Goal: Check status: Check status

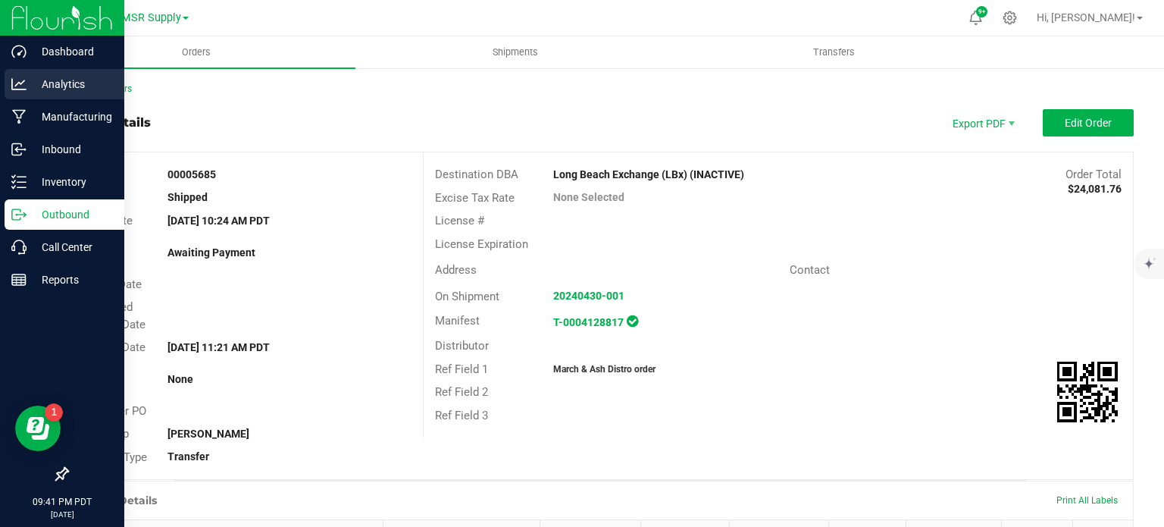
click at [39, 79] on p "Analytics" at bounding box center [72, 84] width 91 height 18
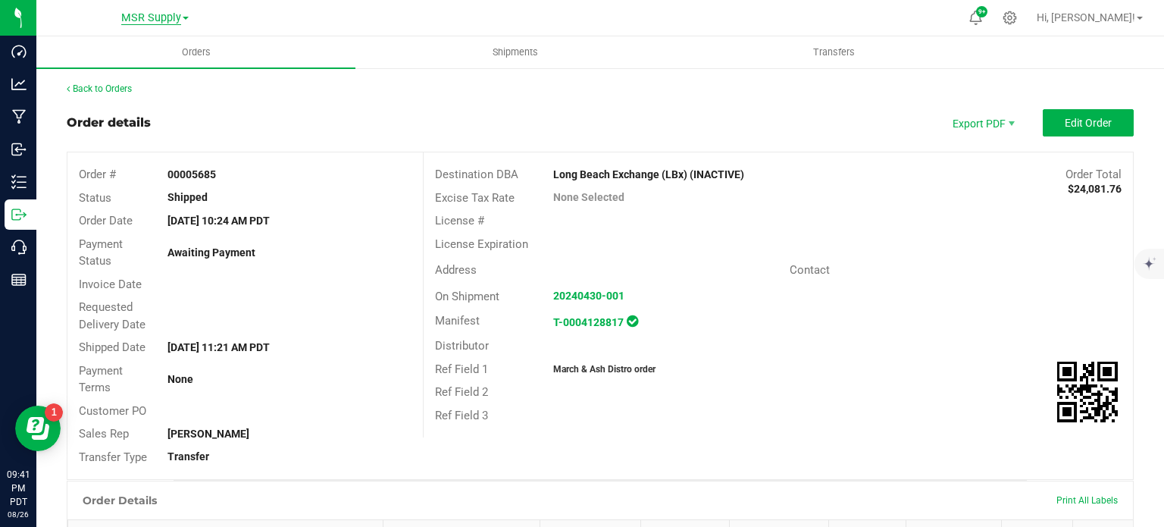
click at [161, 21] on span "MSR Supply" at bounding box center [151, 18] width 60 height 14
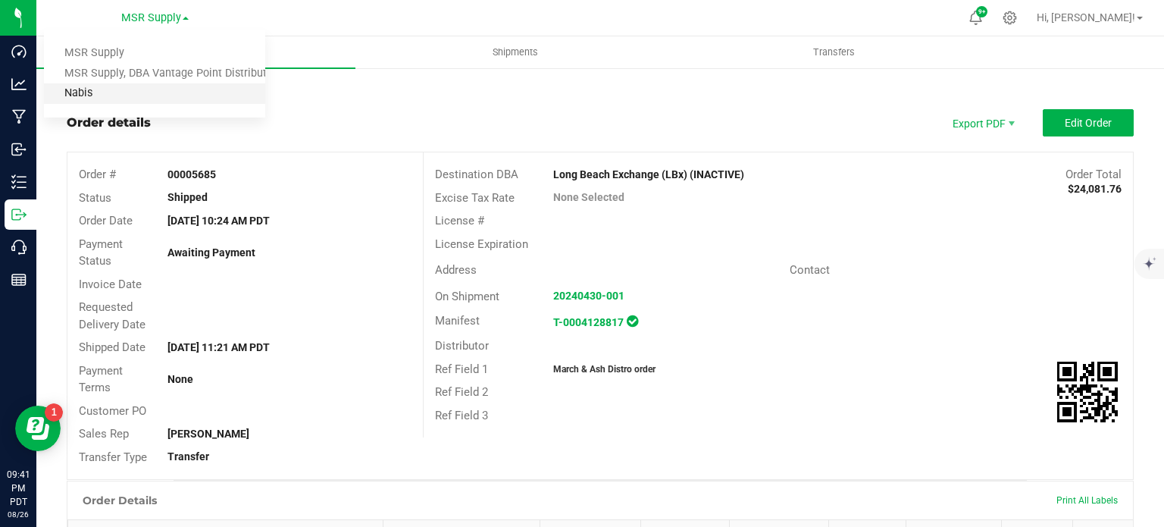
click at [111, 96] on link "Nabis" at bounding box center [154, 93] width 221 height 20
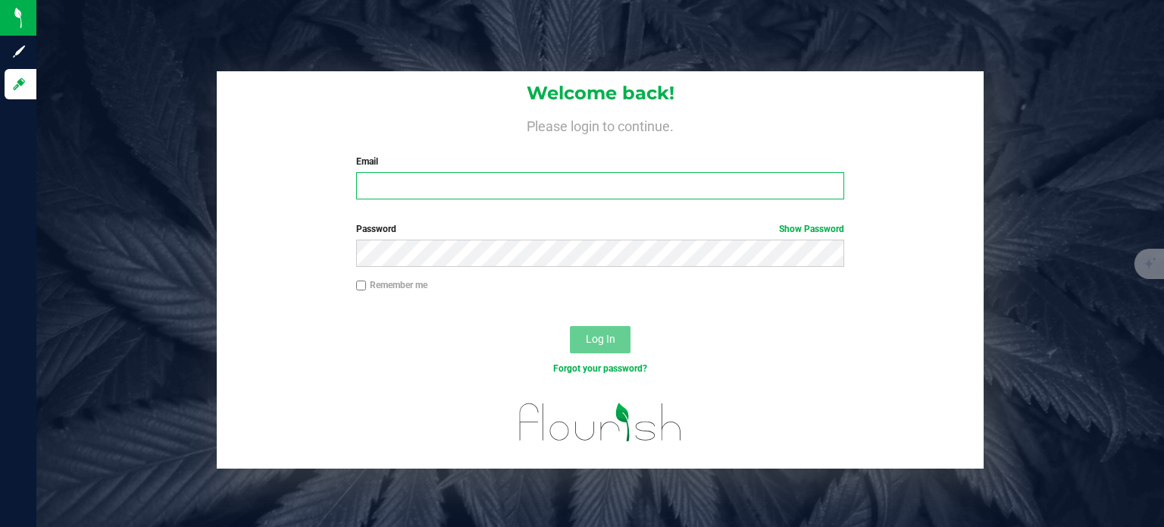
type input "[PERSON_NAME][EMAIL_ADDRESS][DOMAIN_NAME]"
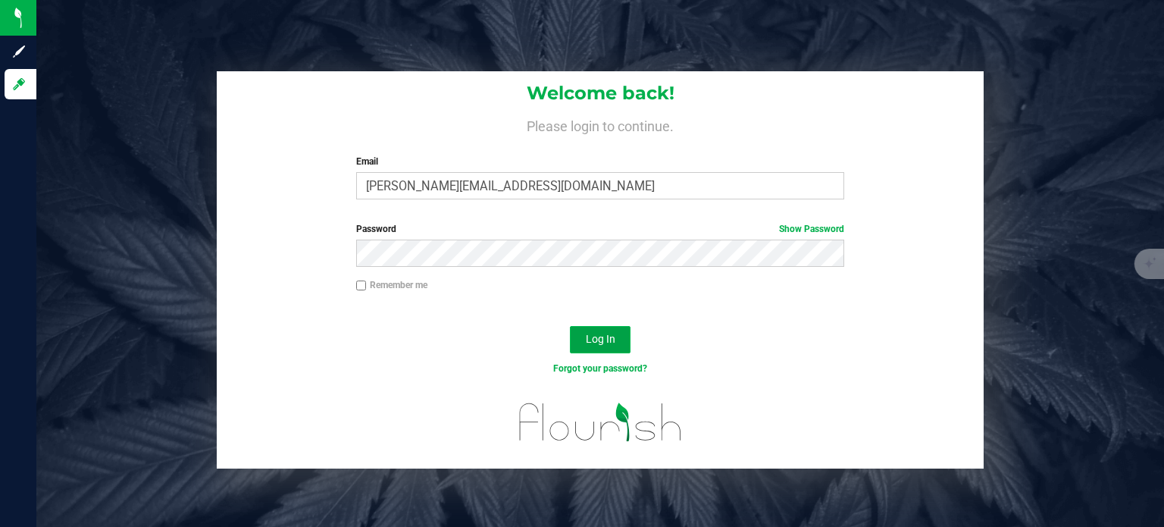
click at [606, 339] on span "Log In" at bounding box center [601, 339] width 30 height 12
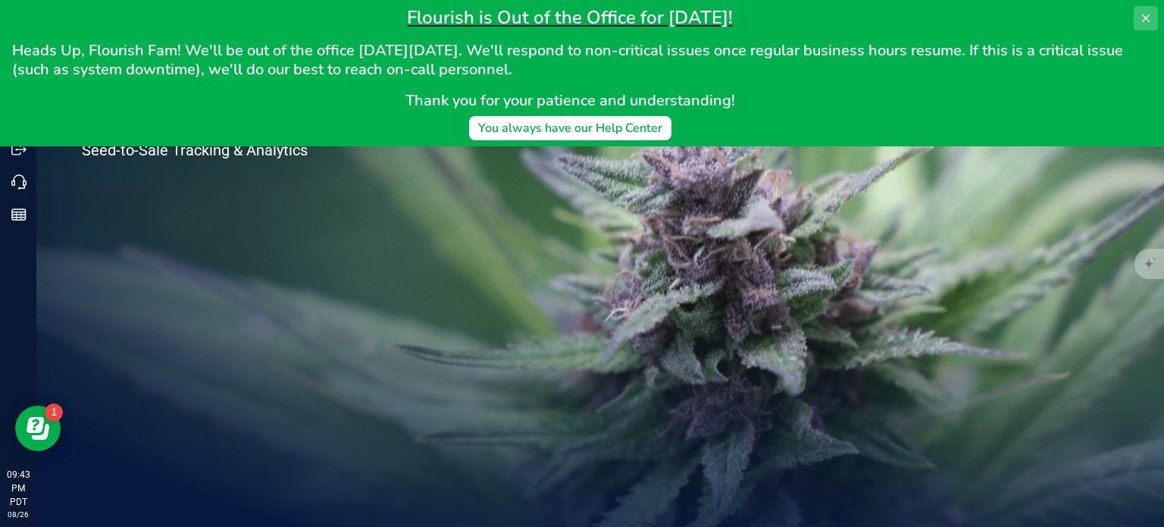
click at [1143, 15] on icon at bounding box center [1146, 18] width 8 height 8
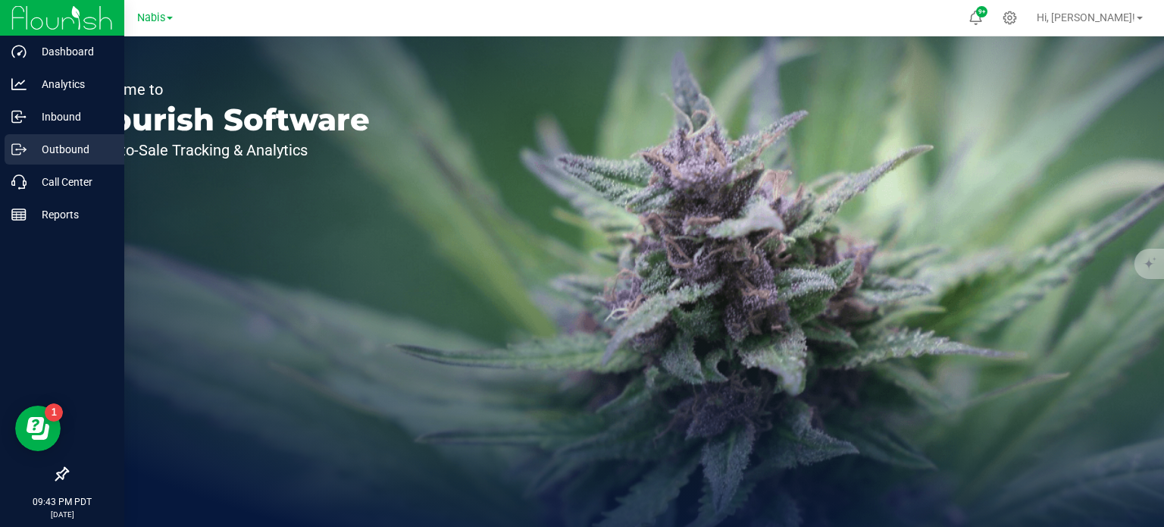
click at [39, 157] on p "Outbound" at bounding box center [72, 149] width 91 height 18
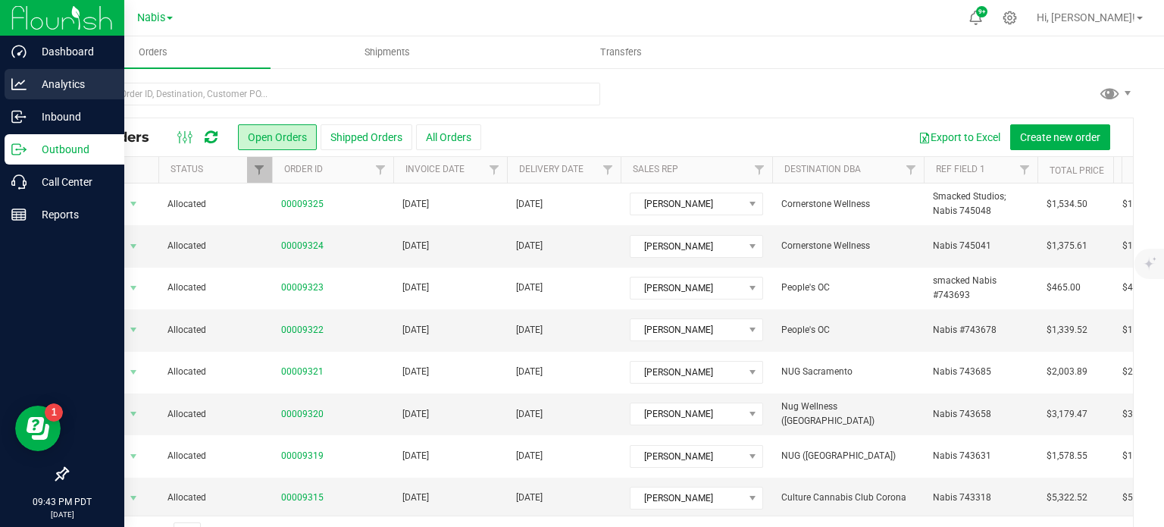
click at [18, 91] on icon at bounding box center [18, 84] width 15 height 15
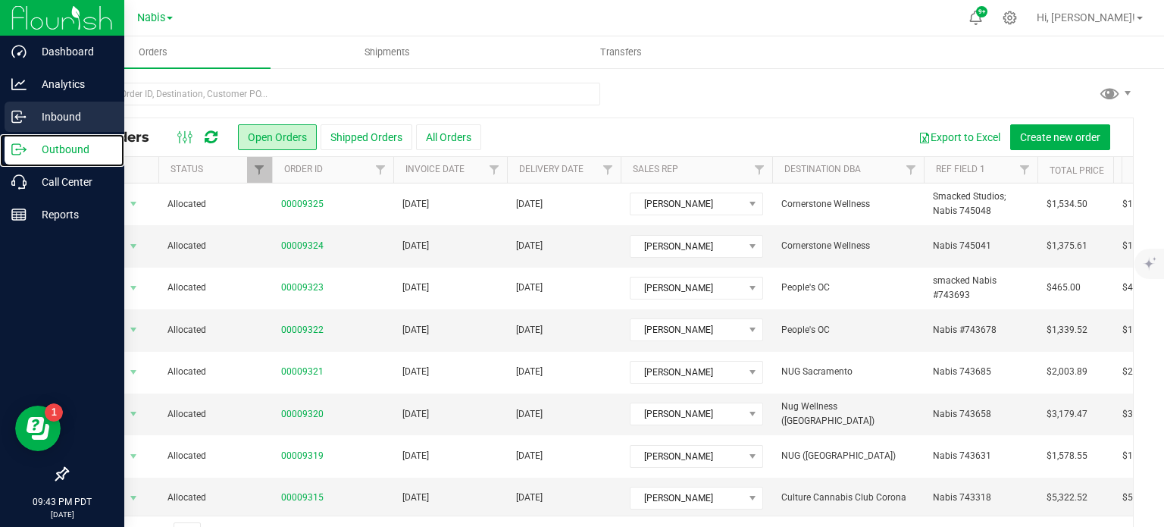
drag, startPoint x: 51, startPoint y: 157, endPoint x: 55, endPoint y: 130, distance: 27.7
click at [51, 157] on p "Outbound" at bounding box center [72, 149] width 91 height 18
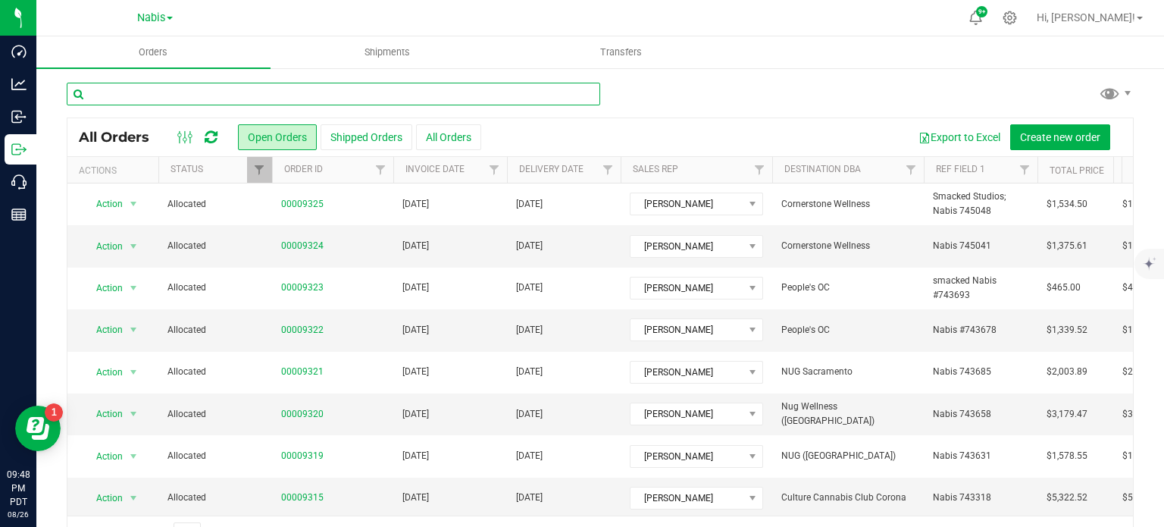
click at [180, 95] on input "text" at bounding box center [334, 94] width 534 height 23
paste input "00005967"
type input "00005967"
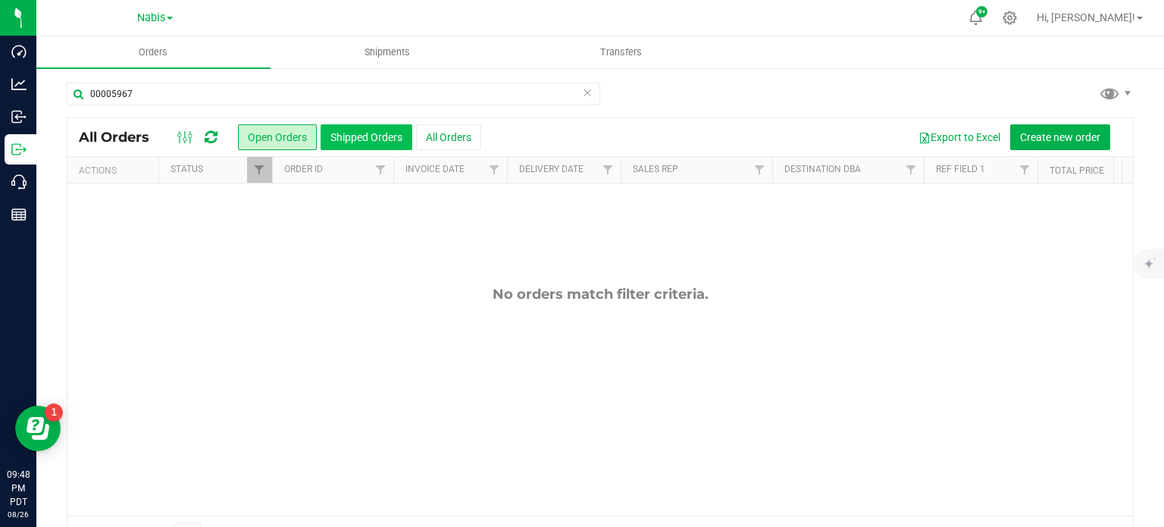
click at [357, 145] on button "Shipped Orders" at bounding box center [367, 137] width 92 height 26
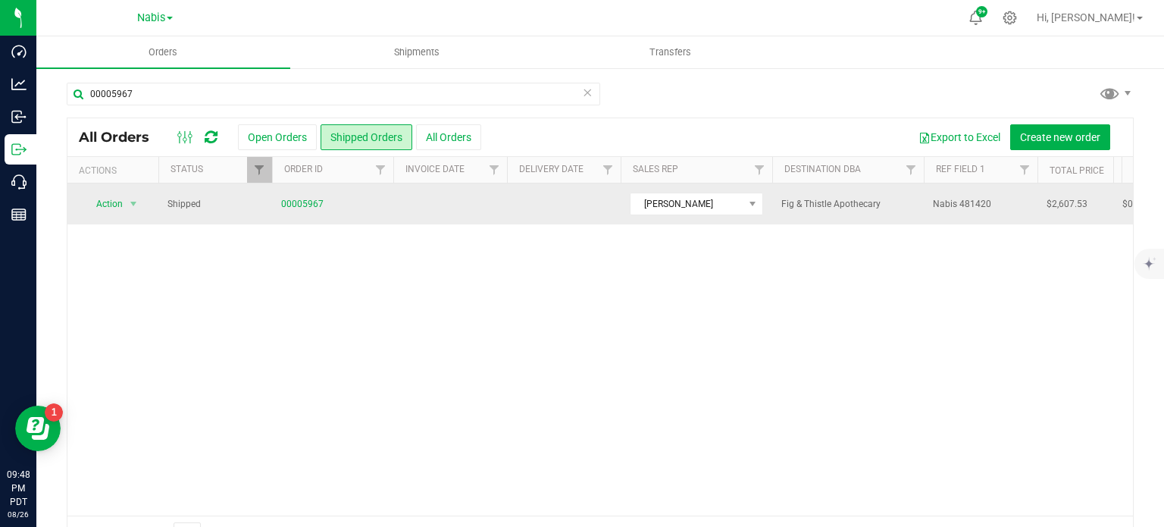
click at [274, 201] on td "00005967" at bounding box center [332, 203] width 121 height 41
click at [300, 205] on link "00005967" at bounding box center [302, 204] width 42 height 14
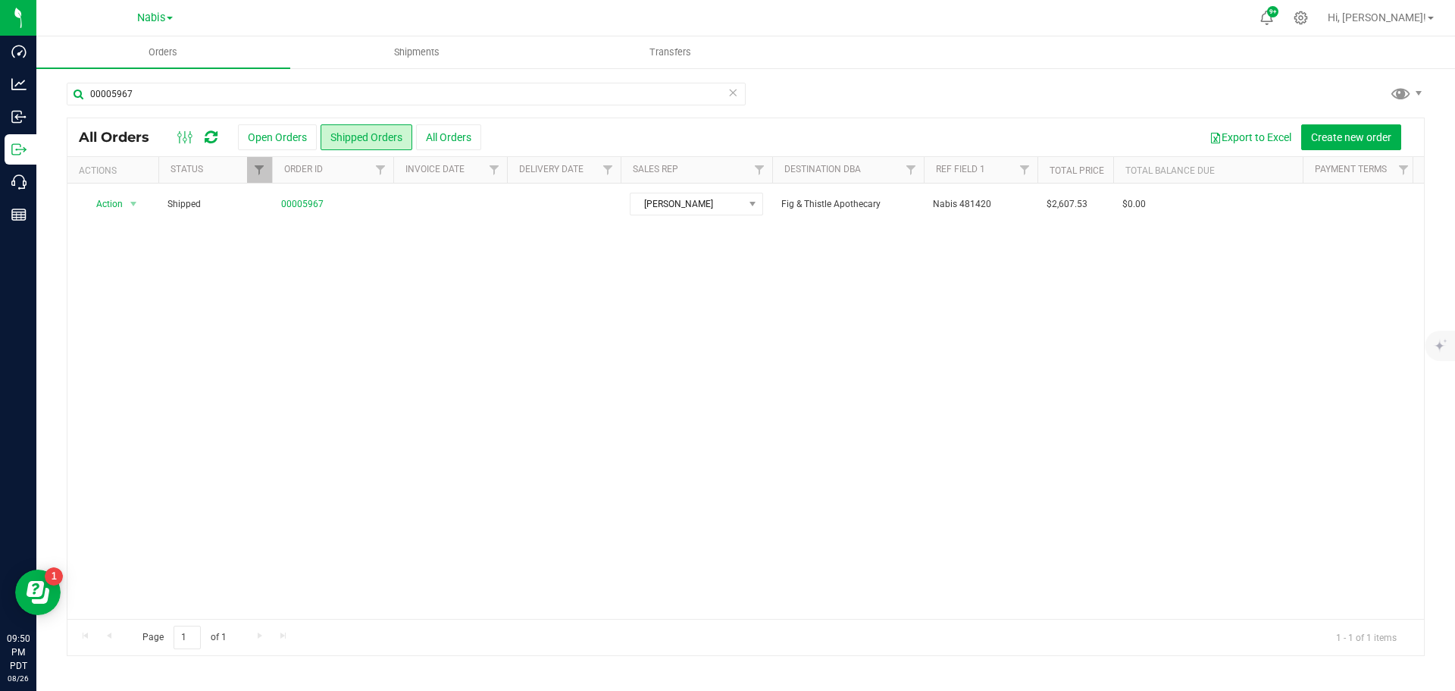
click at [155, 8] on div "Nabis" at bounding box center [154, 17] width 221 height 23
click at [146, 21] on span "Nabis" at bounding box center [151, 18] width 28 height 14
click at [130, 59] on link "MSR Supply" at bounding box center [154, 53] width 221 height 20
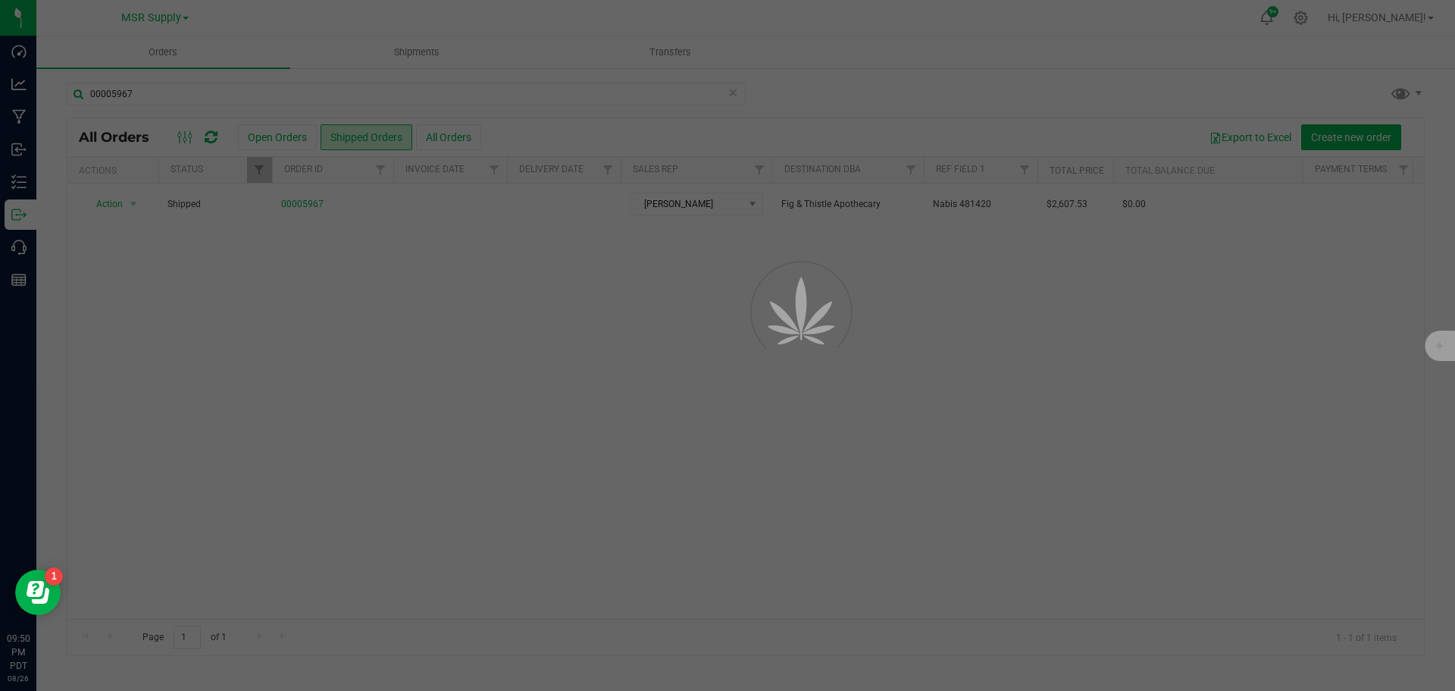
click at [141, 91] on div at bounding box center [727, 345] width 1455 height 691
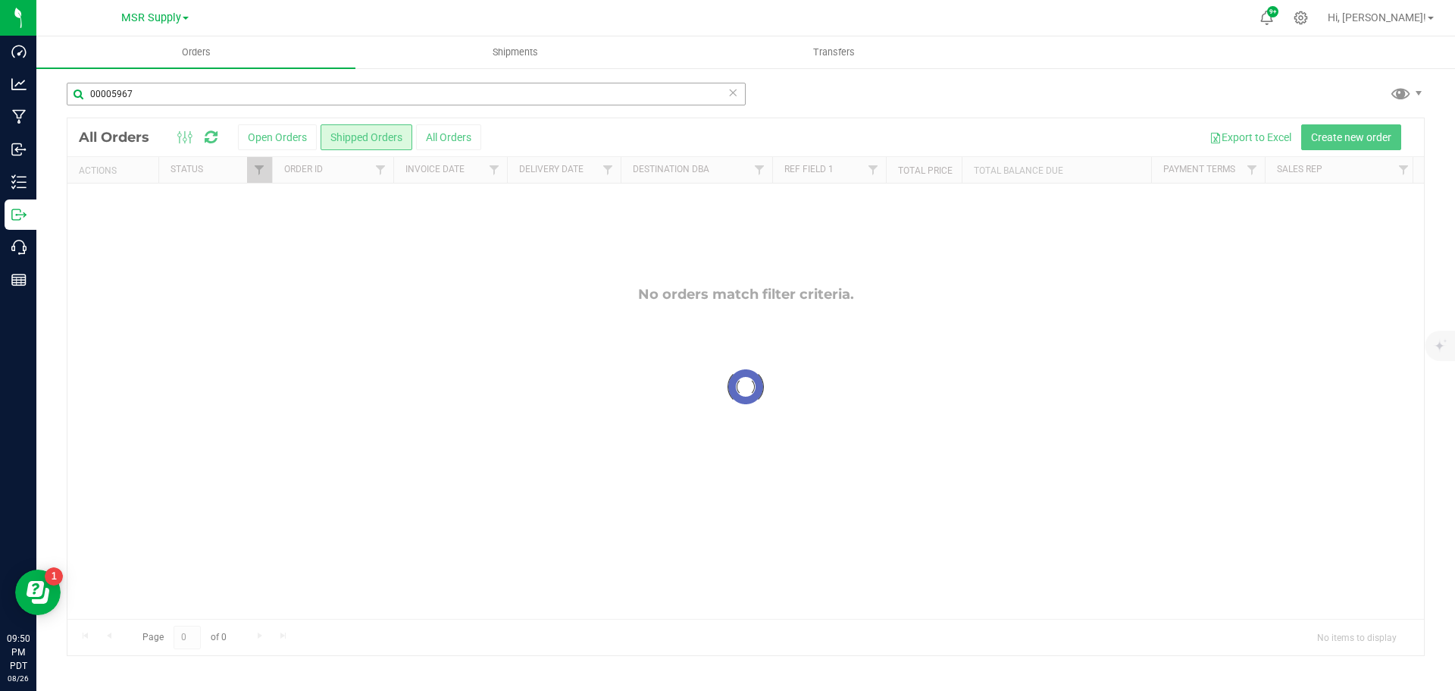
click at [135, 90] on input "00005967" at bounding box center [406, 94] width 679 height 23
type input "5079"
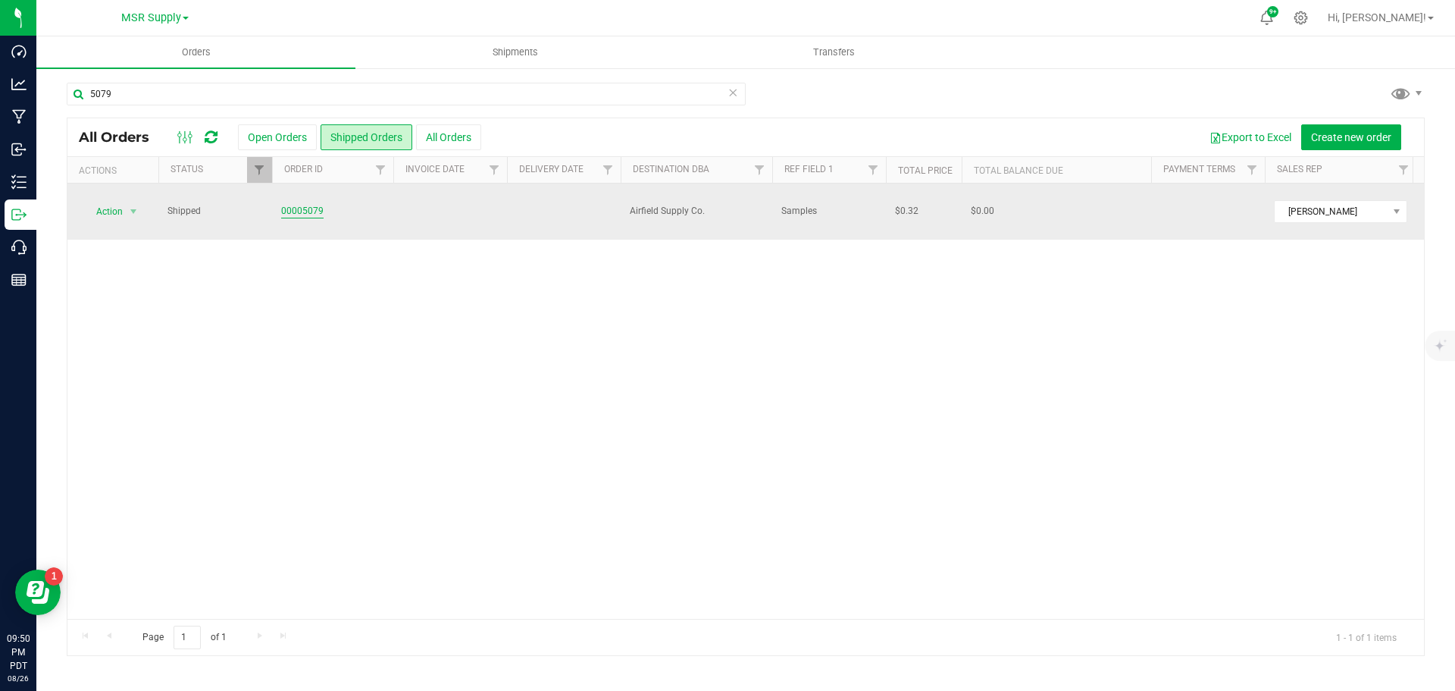
click at [318, 204] on link "00005079" at bounding box center [302, 211] width 42 height 14
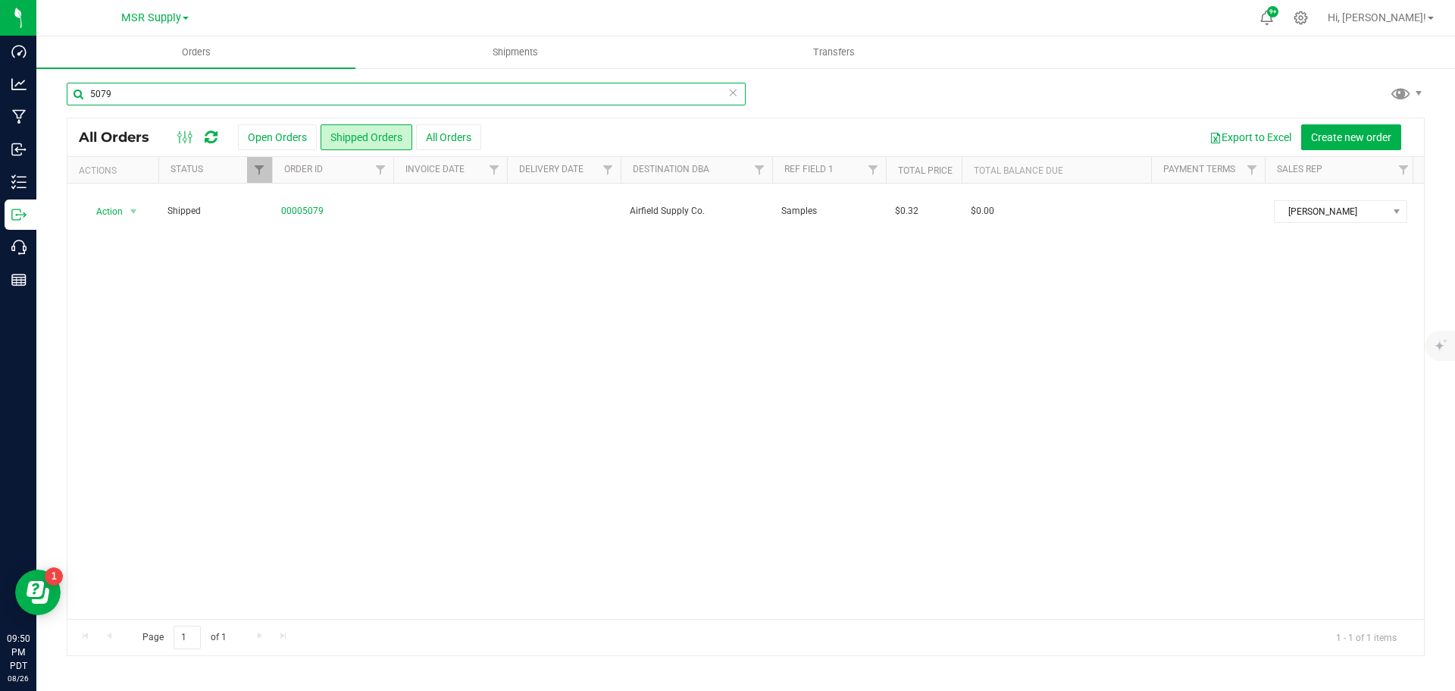
click at [180, 93] on input "5079" at bounding box center [406, 94] width 679 height 23
type input "5685"
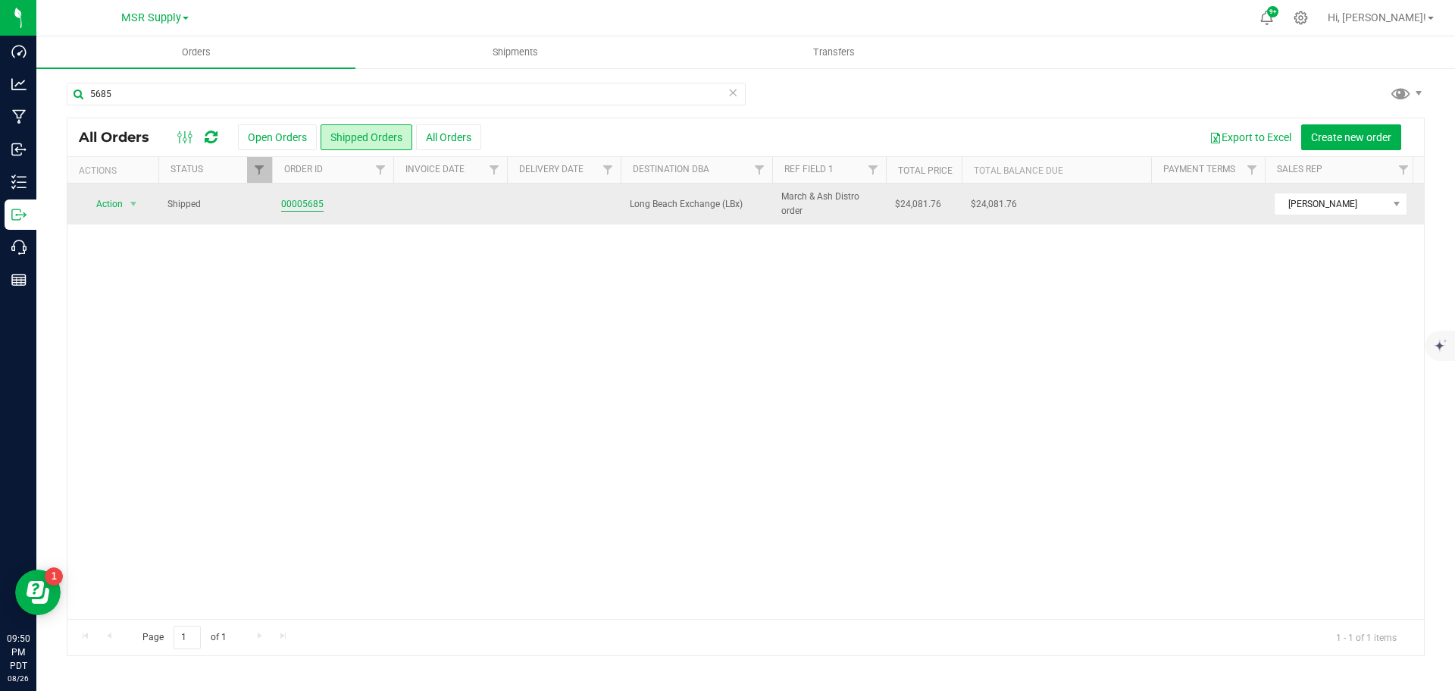
click at [299, 208] on link "00005685" at bounding box center [302, 204] width 42 height 14
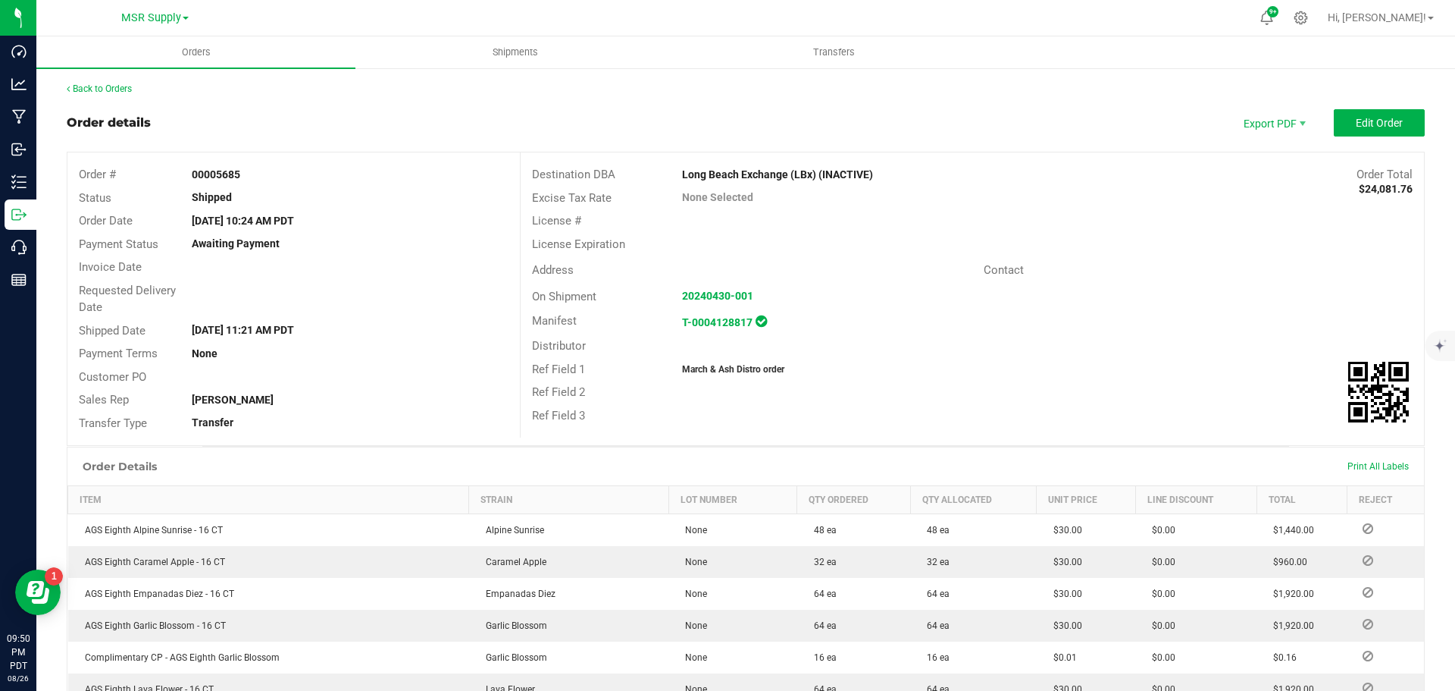
drag, startPoint x: 299, startPoint y: 208, endPoint x: 407, endPoint y: 435, distance: 250.9
